Goal: Check status

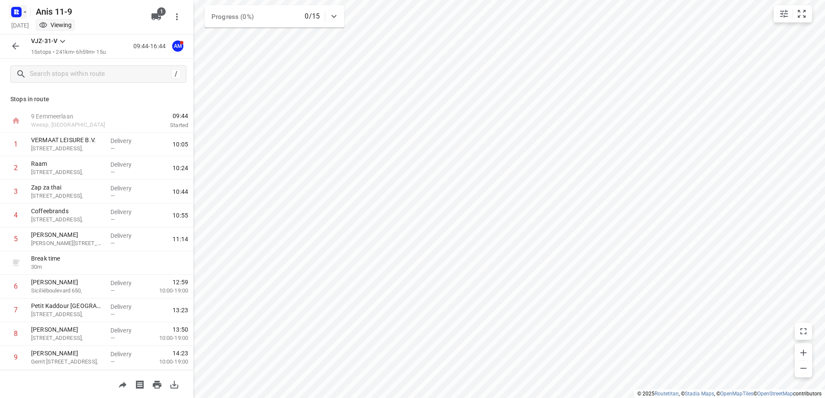
click at [19, 14] on icon "button" at bounding box center [18, 13] width 2 height 2
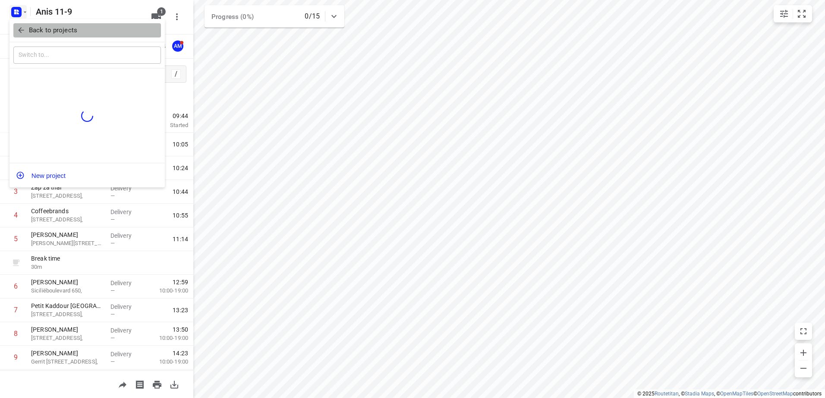
click at [17, 31] on icon "button" at bounding box center [21, 30] width 9 height 9
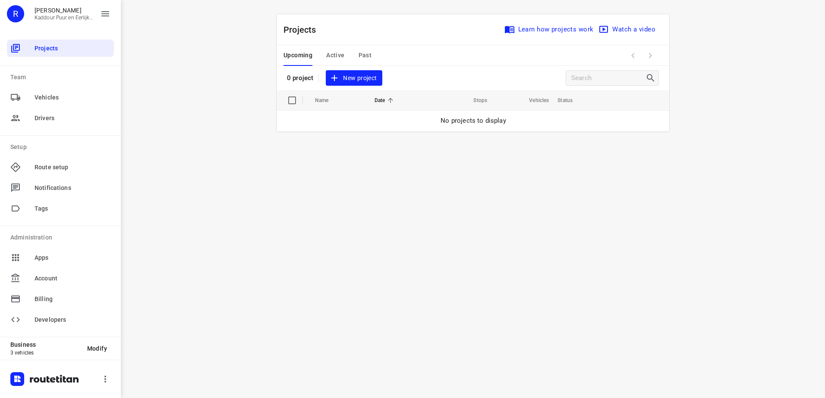
click at [319, 54] on div "Upcoming Active Past" at bounding box center [334, 55] width 102 height 21
click at [332, 55] on span "Active" at bounding box center [335, 55] width 18 height 11
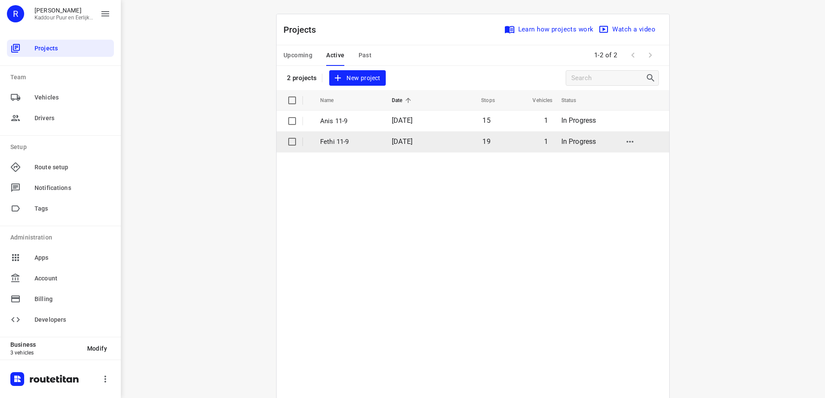
click at [396, 151] on td "[DATE]" at bounding box center [413, 142] width 56 height 21
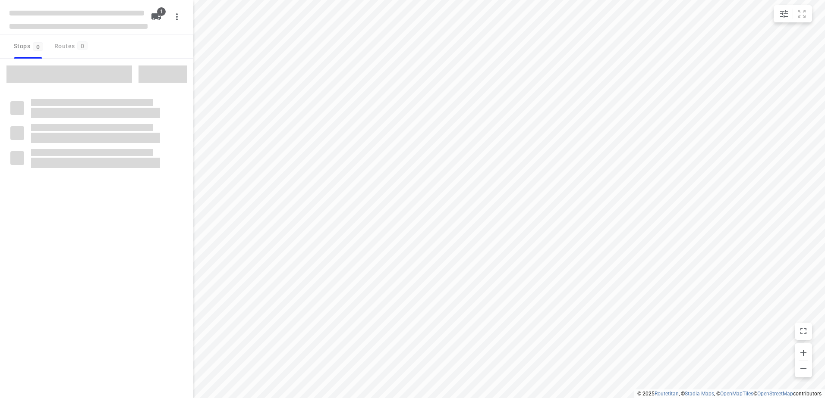
type input "distance"
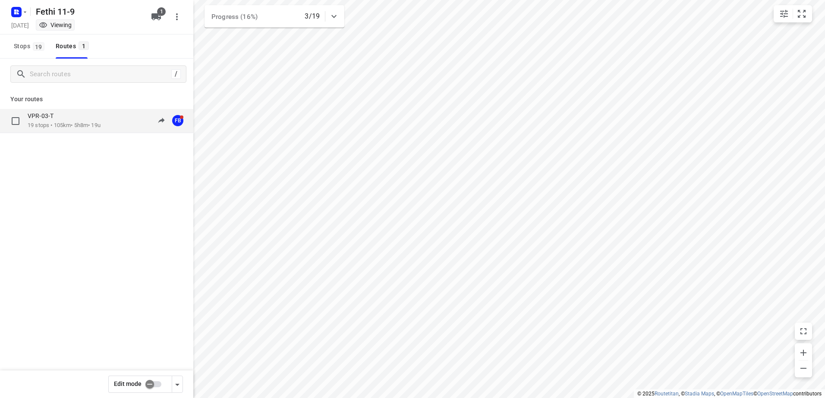
click at [122, 124] on div "09:21-14:55" at bounding box center [141, 121] width 43 height 18
click at [100, 128] on p "19 stops • 105km • 5h8m • 19u" at bounding box center [64, 126] width 73 height 8
